Goal: Task Accomplishment & Management: Manage account settings

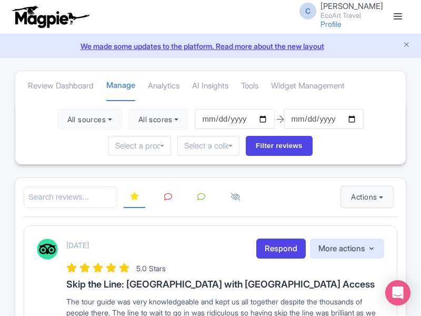
click at [365, 197] on button "Actions" at bounding box center [367, 196] width 52 height 21
click at [0, 0] on link "Import new reviews" at bounding box center [0, 0] width 0 height 0
